Goal: Task Accomplishment & Management: Complete application form

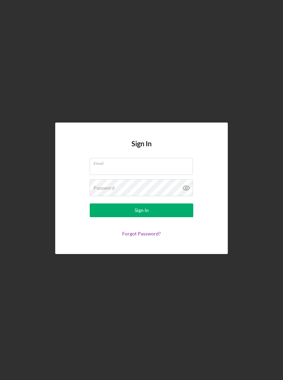
click at [147, 165] on div "Email" at bounding box center [141, 166] width 103 height 17
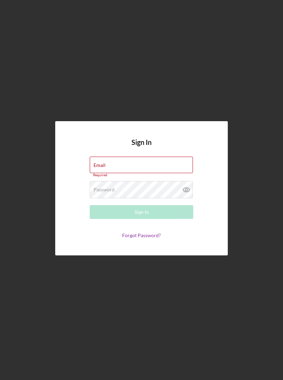
click at [155, 167] on div "Email Required" at bounding box center [141, 167] width 103 height 21
type input "ncalvert816@gmail.com"
click at [141, 211] on button "Sign In" at bounding box center [141, 212] width 103 height 14
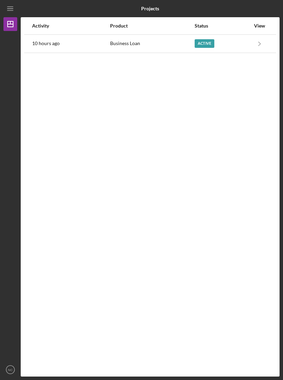
click at [263, 43] on icon "Icon/Navigate" at bounding box center [260, 44] width 16 height 16
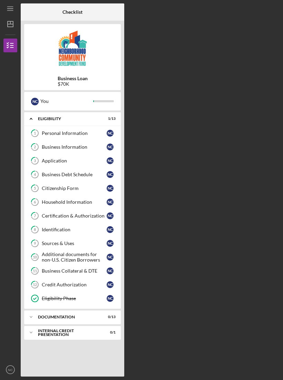
click at [94, 313] on div "Icon/Expander documentation 0 / 13" at bounding box center [72, 317] width 96 height 14
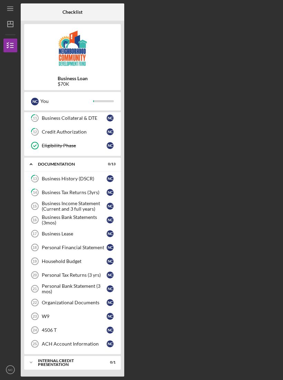
scroll to position [153, 0]
click at [73, 260] on div "Household Budget" at bounding box center [74, 262] width 65 height 6
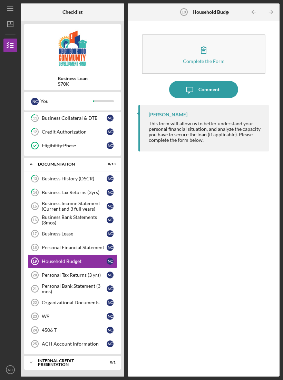
click at [234, 60] on button "Complete the Form Form" at bounding box center [203, 54] width 123 height 40
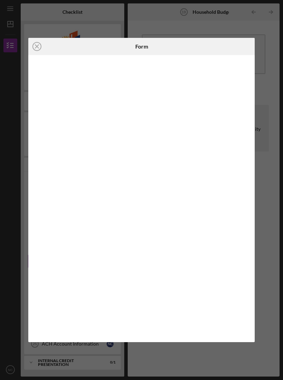
click at [38, 43] on circle at bounding box center [37, 46] width 8 height 8
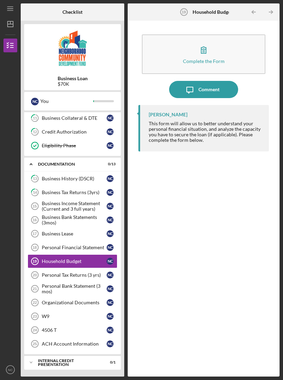
click at [89, 300] on div "Organizational Documents" at bounding box center [74, 303] width 65 height 6
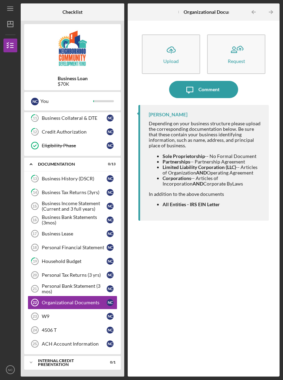
click at [163, 63] on button "Icon/Upload Upload" at bounding box center [171, 54] width 58 height 40
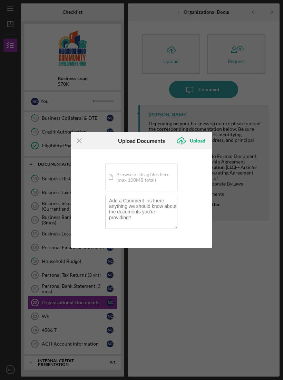
click at [162, 177] on div "Icon/Document Browse or drag files here (max 100MB total) Tap to choose files o…" at bounding box center [141, 177] width 72 height 28
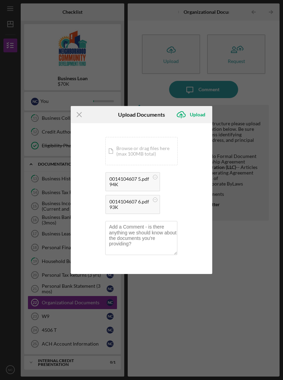
click at [193, 115] on div "Upload" at bounding box center [198, 115] width 16 height 14
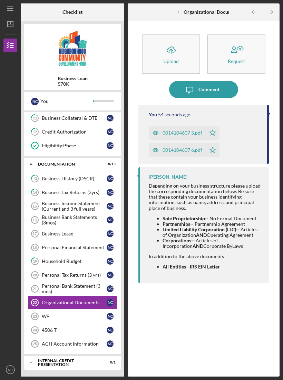
click at [184, 61] on button "Icon/Upload Upload" at bounding box center [171, 54] width 58 height 40
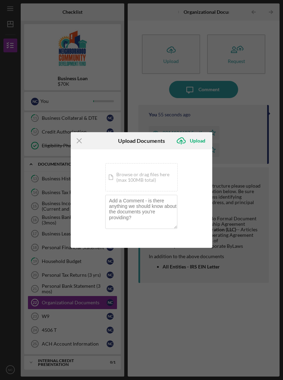
click at [159, 180] on div "Icon/Document Browse or drag files here (max 100MB total) Tap to choose files o…" at bounding box center [141, 177] width 72 height 28
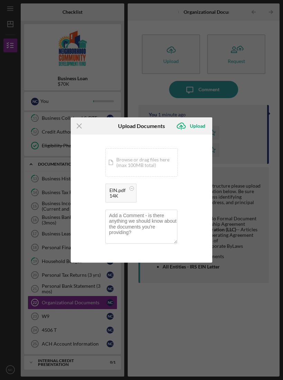
click at [198, 130] on div "Upload" at bounding box center [198, 126] width 16 height 14
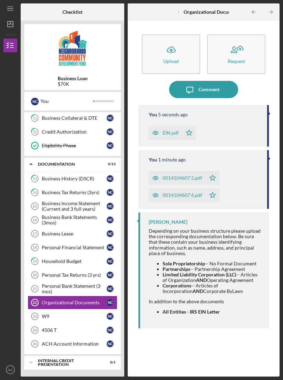
click at [271, 11] on icon "Icon/Table Pagination Arrow" at bounding box center [271, 12] width 16 height 16
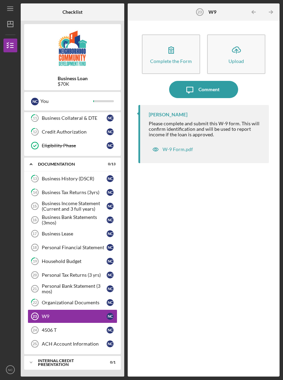
click at [180, 144] on div "W-9 Form.pdf" at bounding box center [173, 150] width 48 height 14
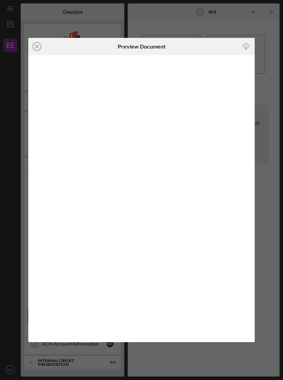
click at [37, 50] on icon "Icon/Close" at bounding box center [36, 46] width 17 height 17
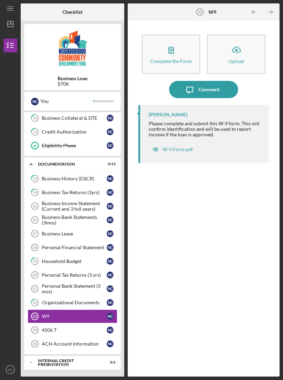
click at [172, 147] on div "W-9 Form.pdf" at bounding box center [177, 150] width 30 height 6
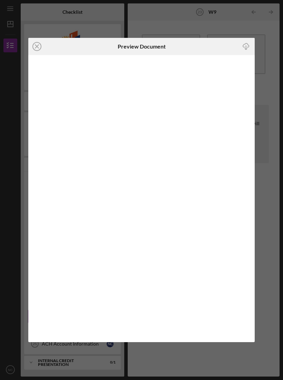
click at [37, 51] on icon "Icon/Close" at bounding box center [36, 46] width 17 height 17
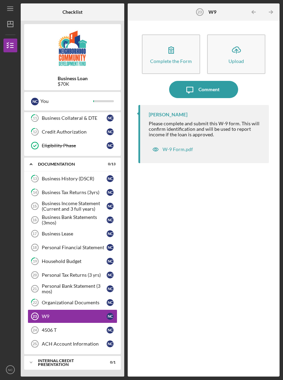
click at [93, 316] on div "W9" at bounding box center [74, 317] width 65 height 6
click at [178, 149] on div "W-9 Form.pdf" at bounding box center [177, 150] width 30 height 6
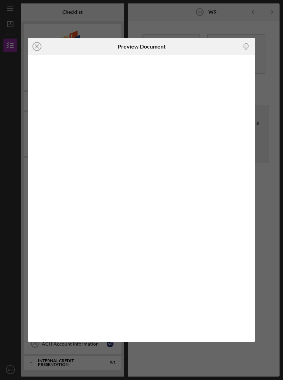
click at [243, 51] on icon "Icon/Download" at bounding box center [246, 47] width 16 height 16
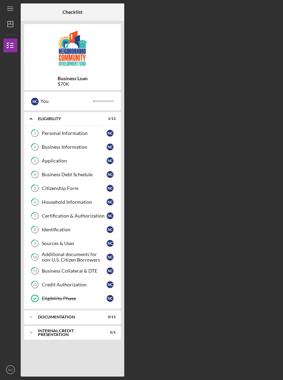
click at [113, 315] on div "Icon/Expander documentation 0 / 13" at bounding box center [72, 317] width 96 height 14
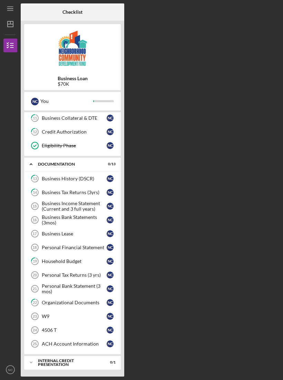
scroll to position [153, 0]
click at [85, 300] on div "Organizational Documents" at bounding box center [74, 303] width 65 height 6
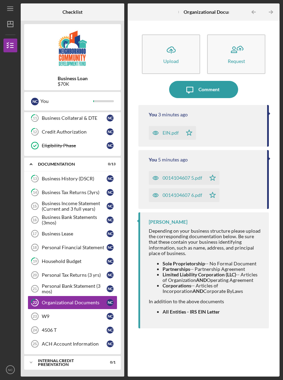
click at [268, 12] on icon "Icon/Table Pagination Arrow" at bounding box center [271, 12] width 16 height 16
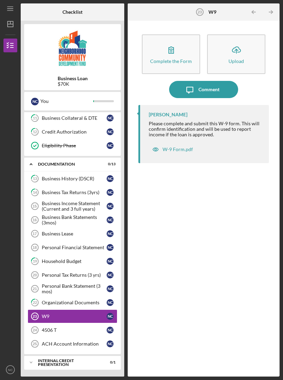
click at [51, 332] on div "4506 T" at bounding box center [74, 331] width 65 height 6
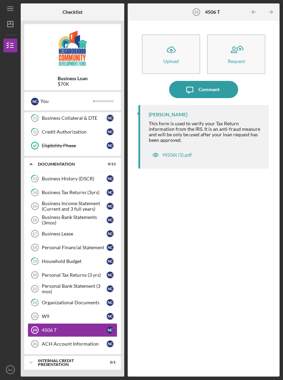
click at [183, 154] on div "f4506t (1).pdf" at bounding box center [176, 155] width 29 height 6
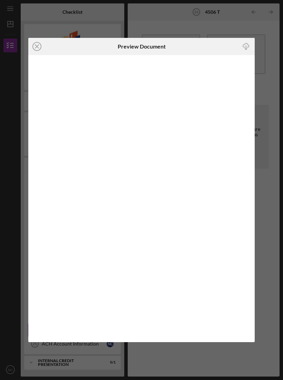
click at [41, 50] on icon "Icon/Close" at bounding box center [36, 46] width 17 height 17
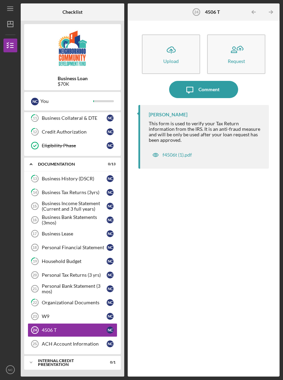
click at [76, 344] on div "ACH Account Information" at bounding box center [74, 344] width 65 height 6
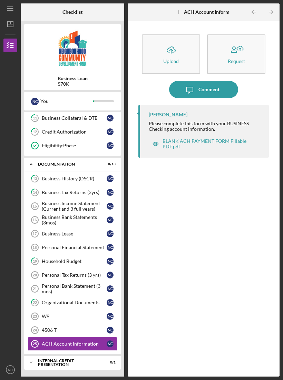
click at [233, 142] on div "BLANK ACH PAYMENT FORM Fillable PDF.pdf" at bounding box center [208, 144] width 92 height 11
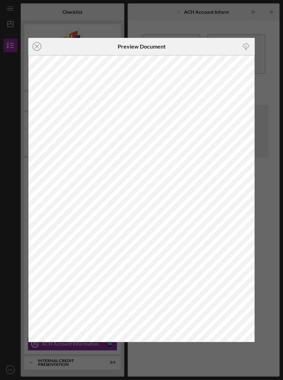
click at [246, 44] on icon "Icon/Download" at bounding box center [246, 47] width 16 height 16
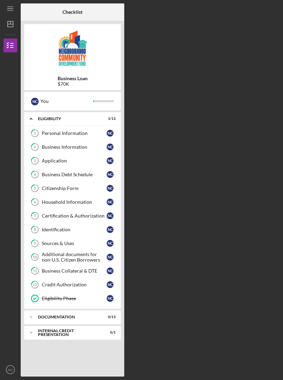
click at [98, 317] on div "documentation" at bounding box center [68, 317] width 60 height 4
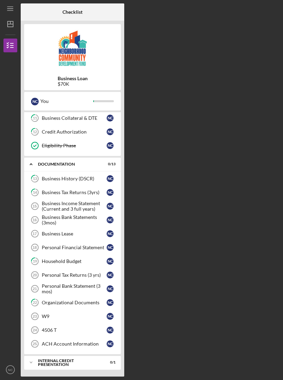
scroll to position [153, 0]
click at [85, 315] on div "W9" at bounding box center [74, 317] width 65 height 6
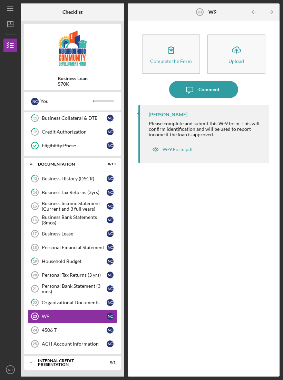
click at [180, 149] on div "W-9 Form.pdf" at bounding box center [177, 150] width 30 height 6
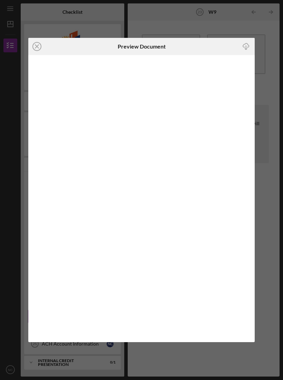
click at [246, 48] on line "button" at bounding box center [246, 48] width 0 height 4
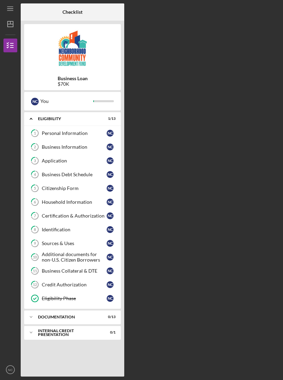
click at [45, 320] on div "Icon/Expander documentation 0 / 13" at bounding box center [72, 317] width 96 height 14
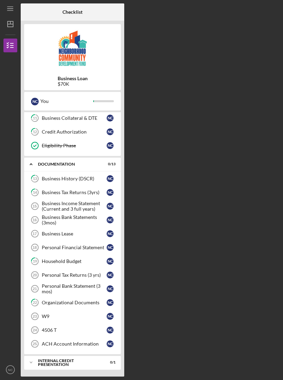
scroll to position [153, 0]
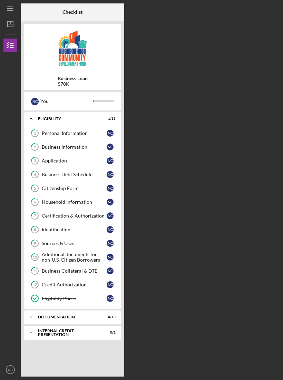
click at [98, 319] on div "documentation" at bounding box center [68, 317] width 60 height 4
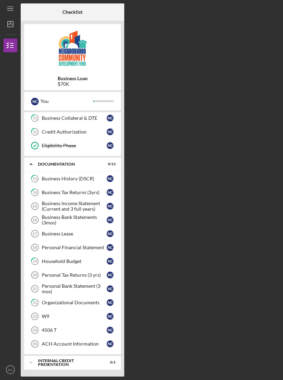
scroll to position [153, 0]
click at [91, 217] on div "Business Bank Statements (3mos)" at bounding box center [74, 220] width 65 height 11
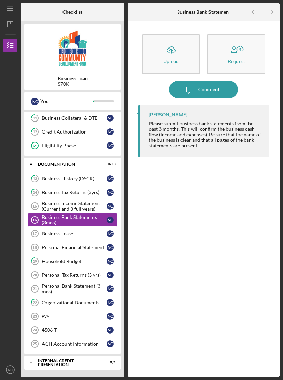
click at [177, 59] on div "Upload" at bounding box center [171, 61] width 16 height 5
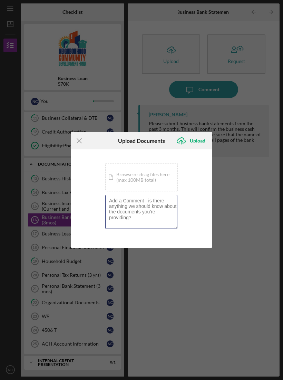
click at [142, 213] on textarea at bounding box center [141, 212] width 72 height 34
click at [144, 183] on div "Icon/Document Browse or drag files here (max 100MB total) Tap to choose files o…" at bounding box center [141, 177] width 72 height 28
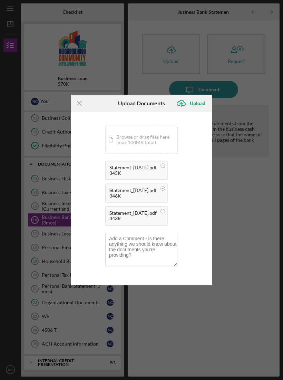
click at [152, 135] on div "Icon/Document Browse or drag files here (max 100MB total) Tap to choose files o…" at bounding box center [141, 140] width 72 height 28
click at [201, 103] on div "Upload" at bounding box center [198, 103] width 16 height 14
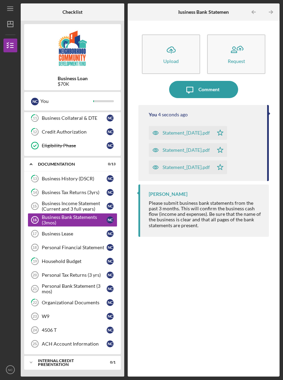
click at [270, 12] on line "button" at bounding box center [270, 12] width 3 height 0
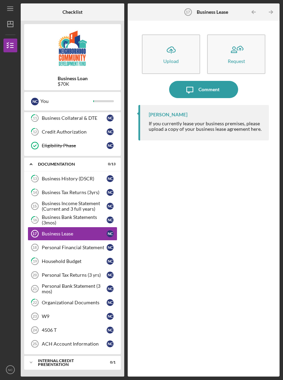
click at [271, 13] on polyline "button" at bounding box center [271, 12] width 2 height 3
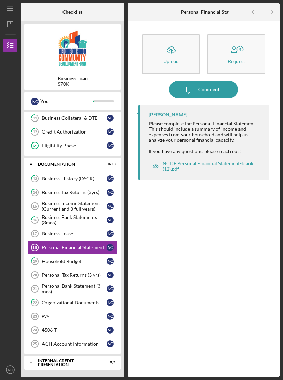
click at [219, 166] on div "NCDF Personal Financial Statement-blank (12).pdf" at bounding box center [208, 166] width 92 height 11
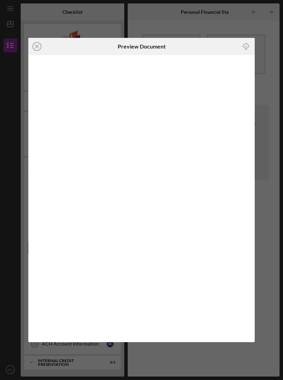
click at [247, 46] on icon "Icon/Download" at bounding box center [246, 47] width 16 height 16
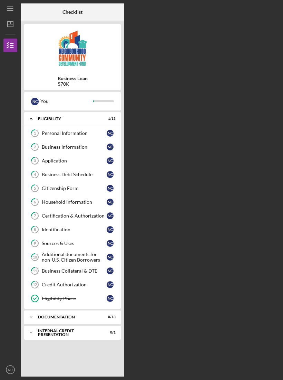
click at [102, 312] on div "Icon/Expander documentation 0 / 13" at bounding box center [72, 317] width 96 height 14
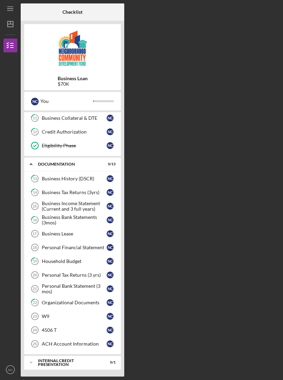
scroll to position [153, 0]
click at [94, 234] on div "Business Lease" at bounding box center [74, 234] width 65 height 6
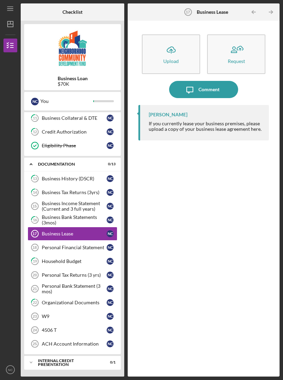
click at [269, 14] on icon "Icon/Table Pagination Arrow" at bounding box center [271, 12] width 16 height 16
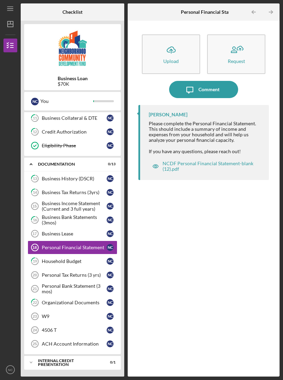
click at [268, 13] on icon "Icon/Table Pagination Arrow" at bounding box center [271, 12] width 16 height 16
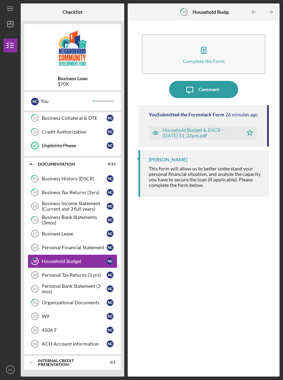
click at [270, 14] on icon "Icon/Table Pagination Arrow" at bounding box center [271, 12] width 16 height 16
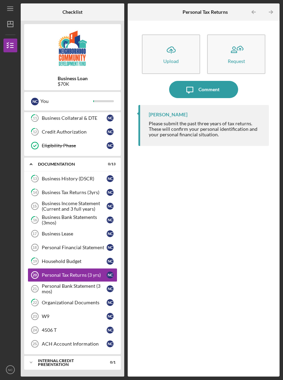
click at [270, 13] on icon "Icon/Table Pagination Arrow" at bounding box center [271, 12] width 16 height 16
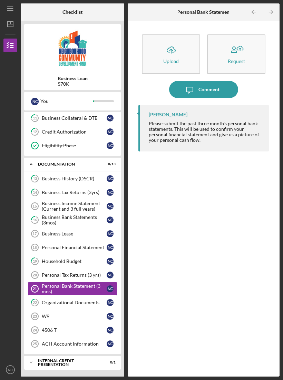
click at [178, 60] on button "Icon/Upload Upload" at bounding box center [171, 54] width 58 height 40
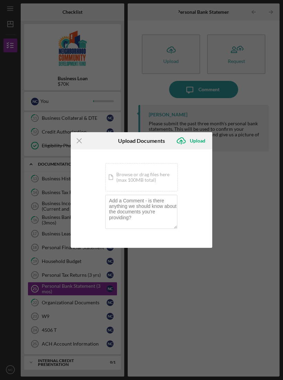
click at [157, 180] on div "Icon/Document Browse or drag files here (max 100MB total) Tap to choose files o…" at bounding box center [141, 177] width 72 height 28
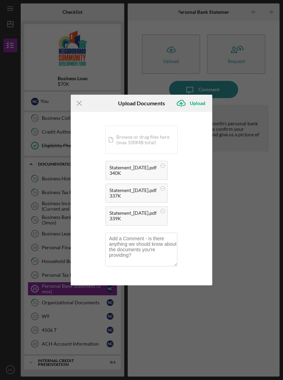
click at [197, 103] on div "Upload" at bounding box center [198, 103] width 16 height 14
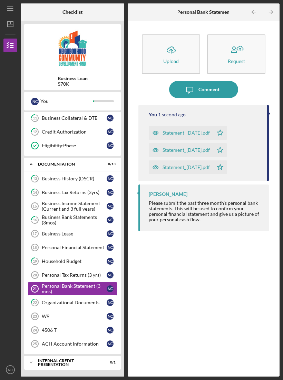
click at [272, 13] on icon "Icon/Table Pagination Arrow" at bounding box center [271, 12] width 16 height 16
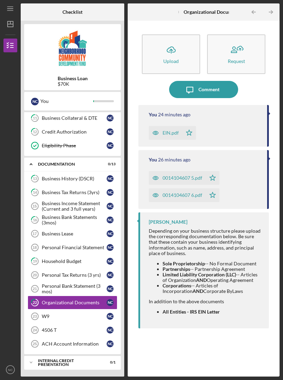
click at [269, 16] on icon "Icon/Table Pagination Arrow" at bounding box center [271, 12] width 16 height 16
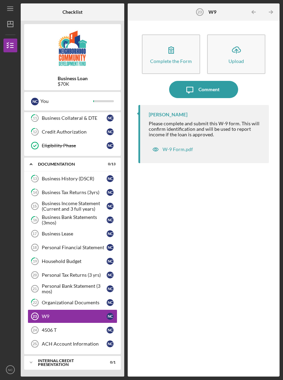
click at [271, 13] on polyline "button" at bounding box center [271, 12] width 2 height 3
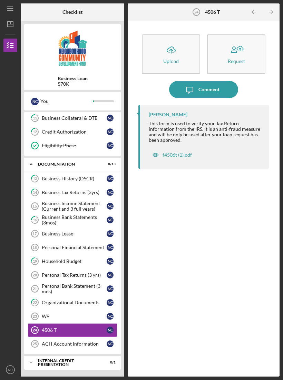
click at [272, 13] on polyline "button" at bounding box center [271, 12] width 2 height 3
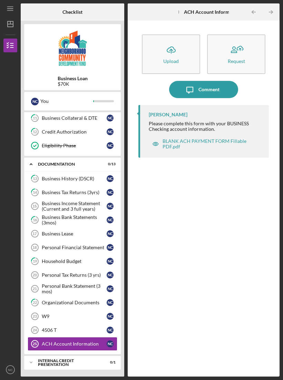
click at [214, 142] on div "BLANK ACH PAYMENT FORM Fillable PDF.pdf" at bounding box center [208, 144] width 92 height 11
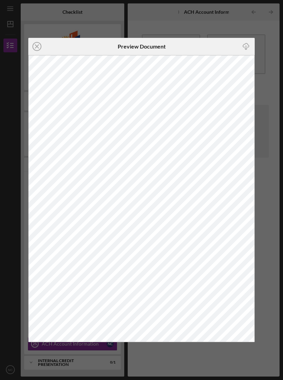
click at [248, 47] on icon "button" at bounding box center [246, 45] width 6 height 4
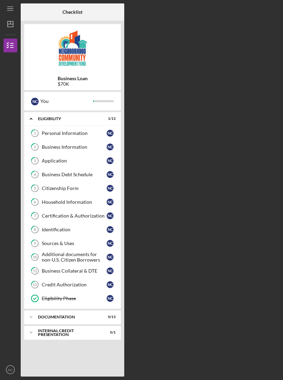
click at [98, 317] on div "documentation" at bounding box center [68, 317] width 60 height 4
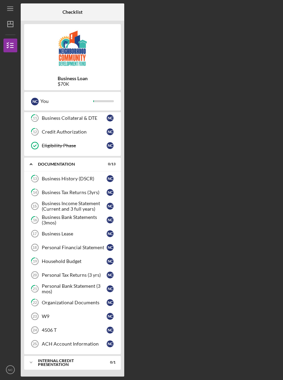
scroll to position [153, 0]
click at [50, 315] on div "W9" at bounding box center [74, 317] width 65 height 6
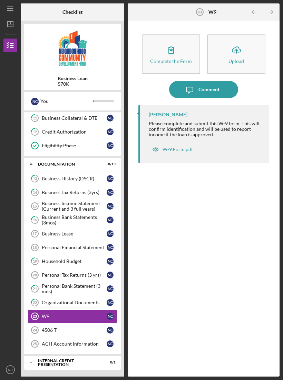
click at [238, 54] on icon "Icon/Upload" at bounding box center [235, 49] width 17 height 17
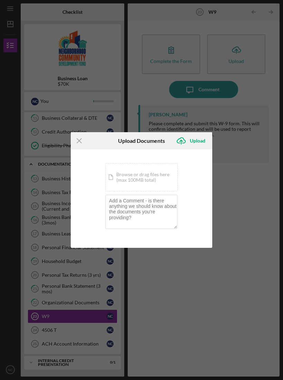
click at [153, 178] on div "Icon/Document Browse or drag files here (max 100MB total) Tap to choose files o…" at bounding box center [141, 177] width 72 height 28
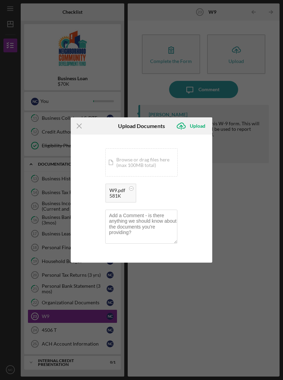
click at [193, 126] on div "Upload" at bounding box center [198, 126] width 16 height 14
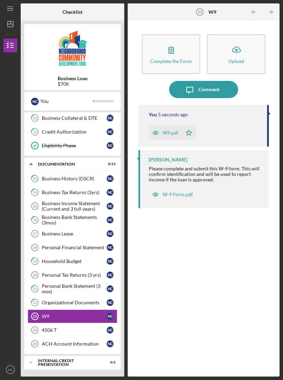
click at [89, 250] on div "Personal Financial Statement" at bounding box center [74, 248] width 65 height 6
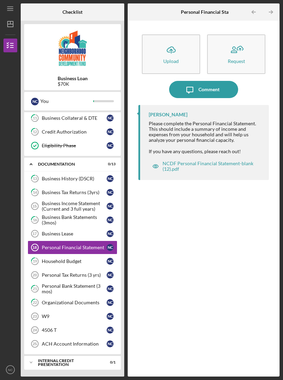
click at [233, 164] on div "NCDF Personal Financial Statement-blank (12).pdf" at bounding box center [208, 166] width 92 height 11
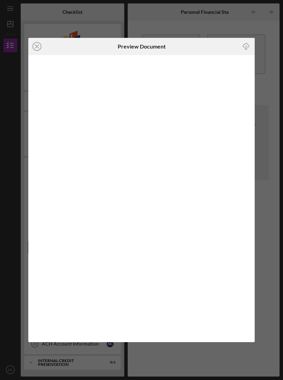
click at [35, 51] on icon "Icon/Close" at bounding box center [36, 46] width 17 height 17
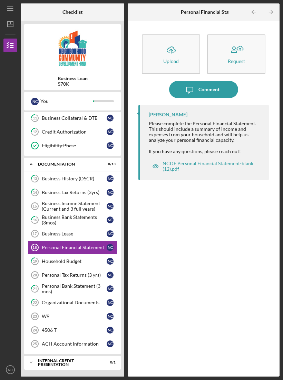
click at [185, 48] on button "Icon/Upload Upload" at bounding box center [171, 54] width 58 height 40
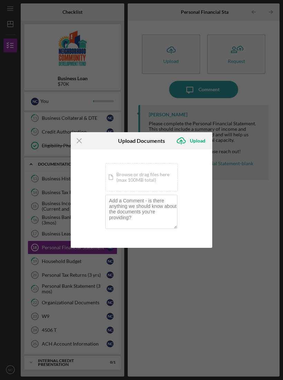
click at [154, 178] on div "Icon/Document Browse or drag files here (max 100MB total) Tap to choose files o…" at bounding box center [141, 177] width 72 height 28
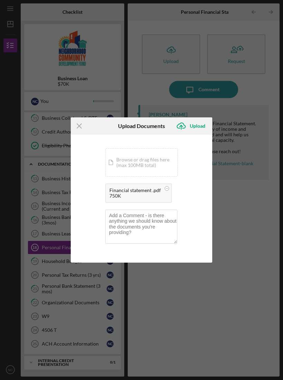
click at [198, 128] on div "Upload" at bounding box center [198, 126] width 16 height 14
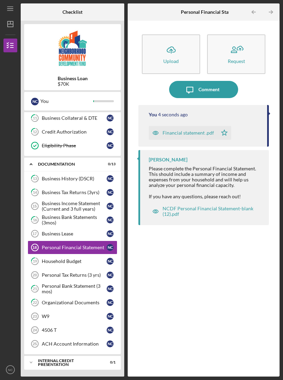
click at [82, 344] on div "ACH Account Information" at bounding box center [74, 344] width 65 height 6
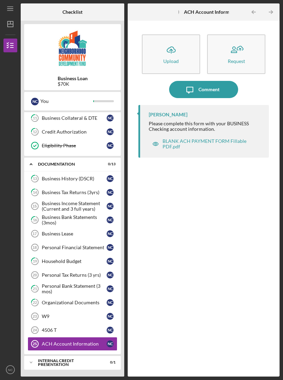
click at [170, 59] on div "Upload" at bounding box center [171, 61] width 16 height 5
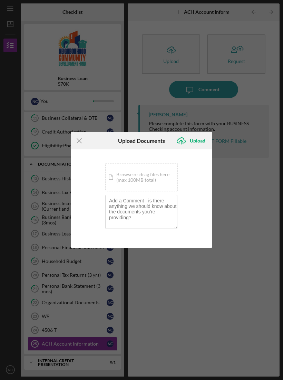
click at [157, 178] on div "Icon/Document Browse or drag files here (max 100MB total) Tap to choose files o…" at bounding box center [141, 177] width 72 height 28
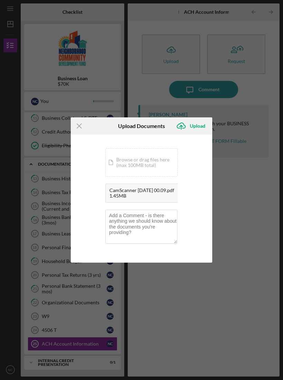
click at [197, 124] on div "Upload" at bounding box center [198, 126] width 16 height 14
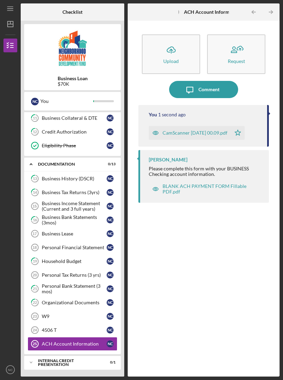
click at [272, 11] on icon "Icon/Table Pagination Arrow" at bounding box center [271, 12] width 16 height 16
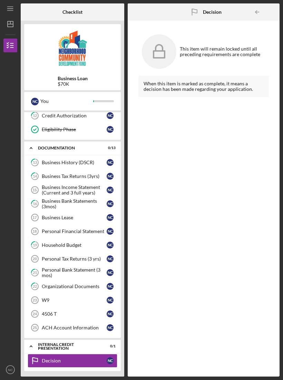
scroll to position [171, 0]
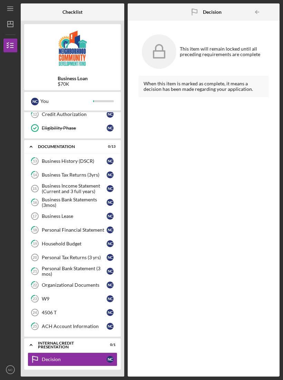
click at [74, 219] on link "Business Lease 17 Business Lease N C" at bounding box center [73, 217] width 90 height 14
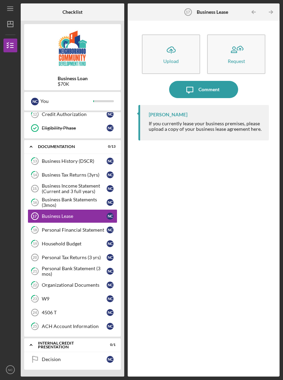
click at [211, 96] on div "Comment" at bounding box center [208, 89] width 21 height 17
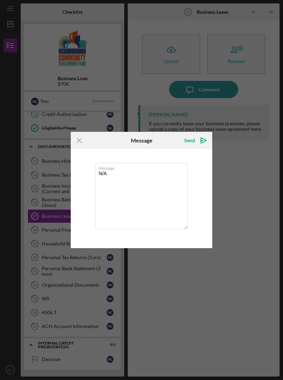
type textarea "N/A"
click at [203, 140] on polygon "submit" at bounding box center [204, 141] width 6 height 6
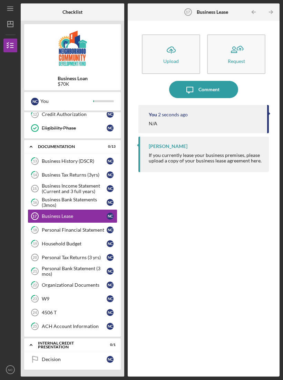
click at [69, 162] on div "Business History (DSCR)" at bounding box center [74, 162] width 65 height 6
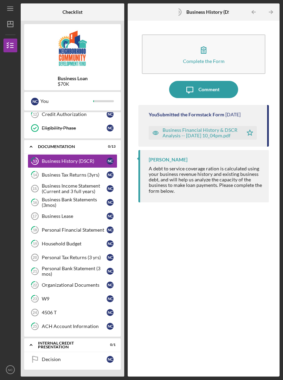
click at [273, 9] on icon "Icon/Table Pagination Arrow" at bounding box center [271, 12] width 16 height 16
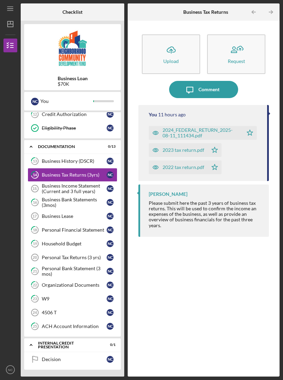
click at [270, 14] on icon "Icon/Table Pagination Arrow" at bounding box center [271, 12] width 16 height 16
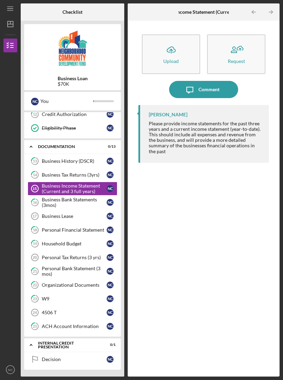
click at [273, 13] on icon "Icon/Table Pagination Arrow" at bounding box center [271, 12] width 16 height 16
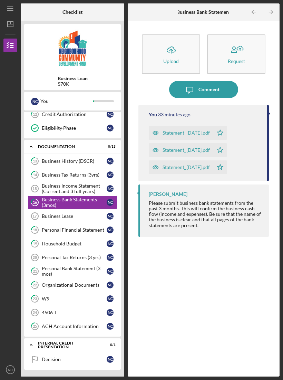
click at [271, 14] on icon "Icon/Table Pagination Arrow" at bounding box center [271, 12] width 16 height 16
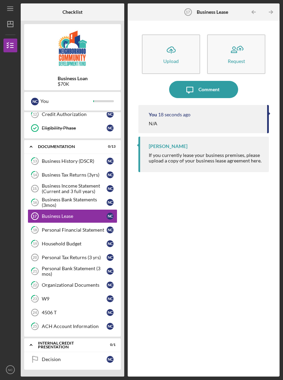
click at [274, 13] on icon "Icon/Table Pagination Arrow" at bounding box center [271, 12] width 16 height 16
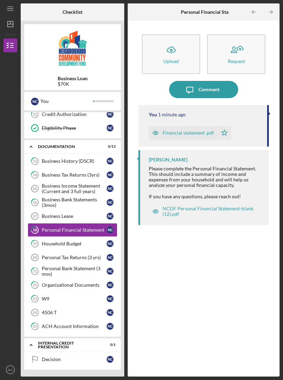
click at [274, 14] on icon "Icon/Table Pagination Arrow" at bounding box center [271, 12] width 16 height 16
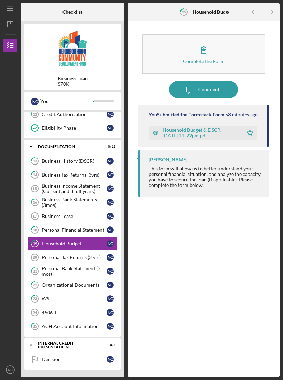
click at [274, 14] on icon "Icon/Table Pagination Arrow" at bounding box center [271, 12] width 16 height 16
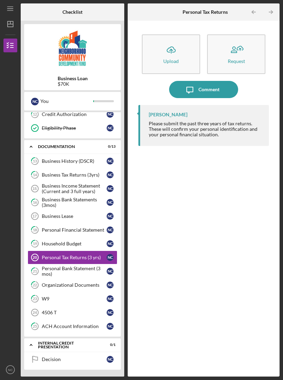
click at [274, 14] on icon "Icon/Table Pagination Arrow" at bounding box center [271, 12] width 16 height 16
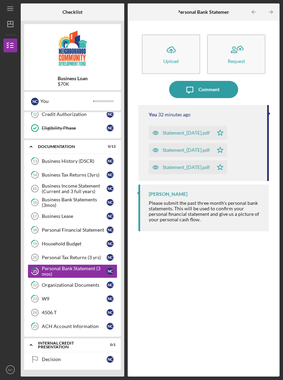
click at [275, 14] on icon "Icon/Table Pagination Arrow" at bounding box center [271, 12] width 16 height 16
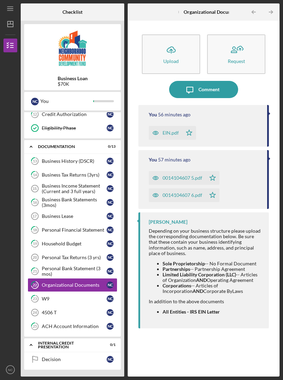
click at [274, 14] on icon "Icon/Table Pagination Arrow" at bounding box center [271, 12] width 16 height 16
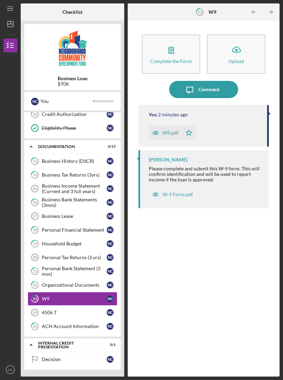
click at [274, 14] on icon "Icon/Table Pagination Arrow" at bounding box center [271, 12] width 16 height 16
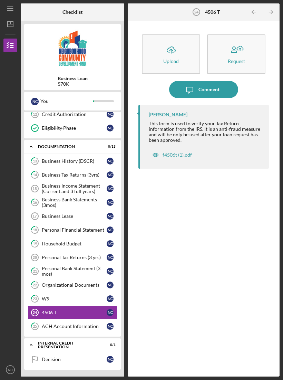
click at [275, 14] on icon "Icon/Table Pagination Arrow" at bounding box center [271, 12] width 16 height 16
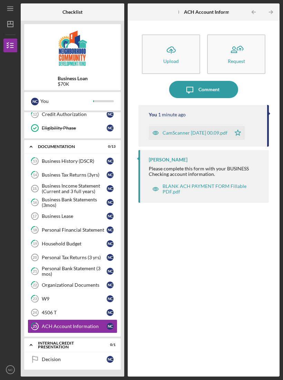
click at [276, 14] on icon "Icon/Table Pagination Arrow" at bounding box center [271, 12] width 16 height 16
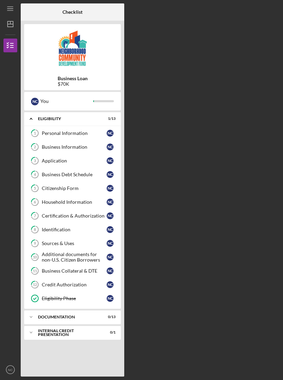
click at [98, 332] on div "Internal Credit Presentation" at bounding box center [68, 333] width 60 height 8
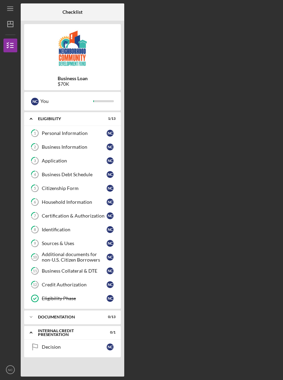
click at [105, 346] on div "Decision" at bounding box center [74, 348] width 65 height 6
